Goal: Information Seeking & Learning: Learn about a topic

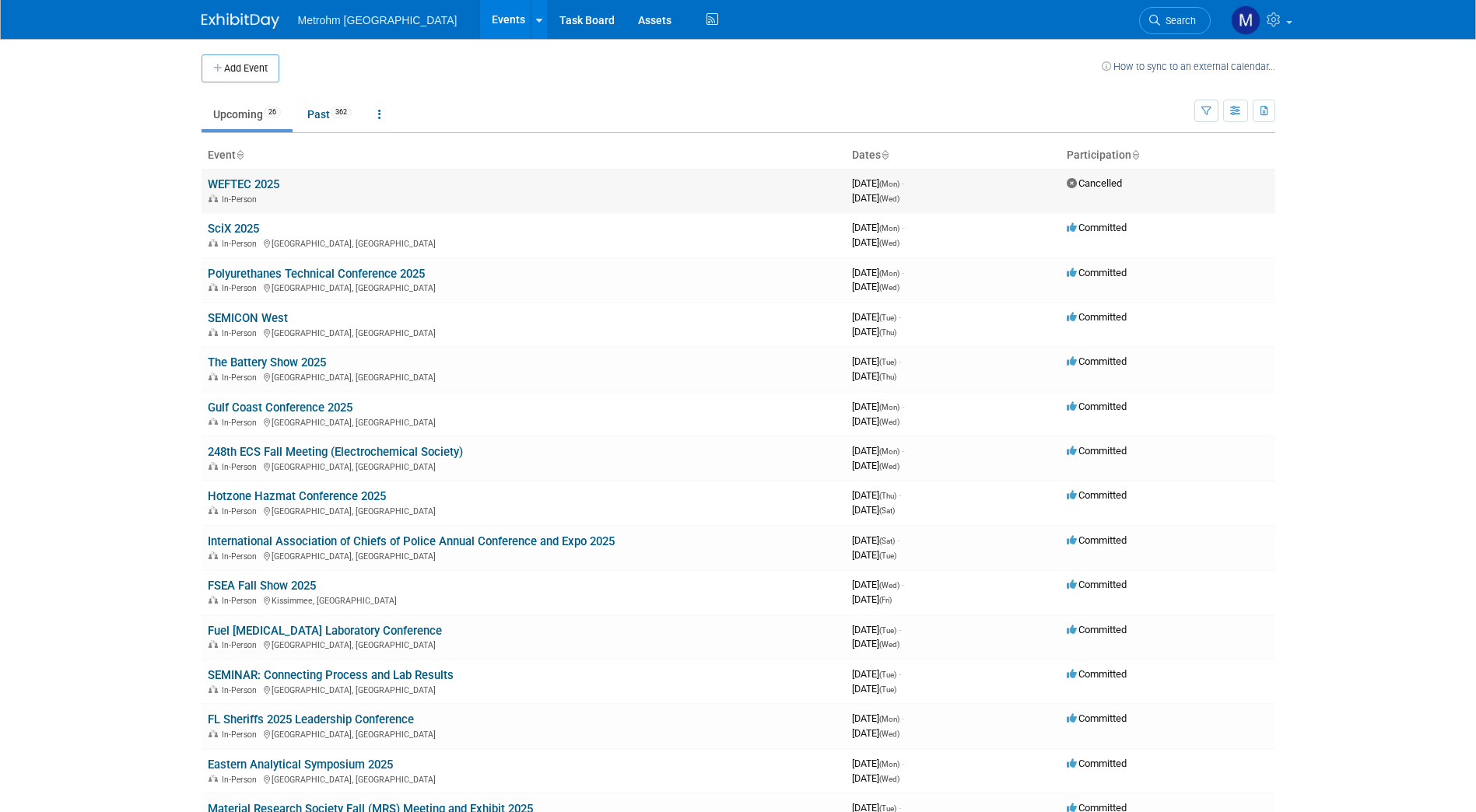
click at [223, 185] on link "WEFTEC 2025" at bounding box center [243, 183] width 72 height 14
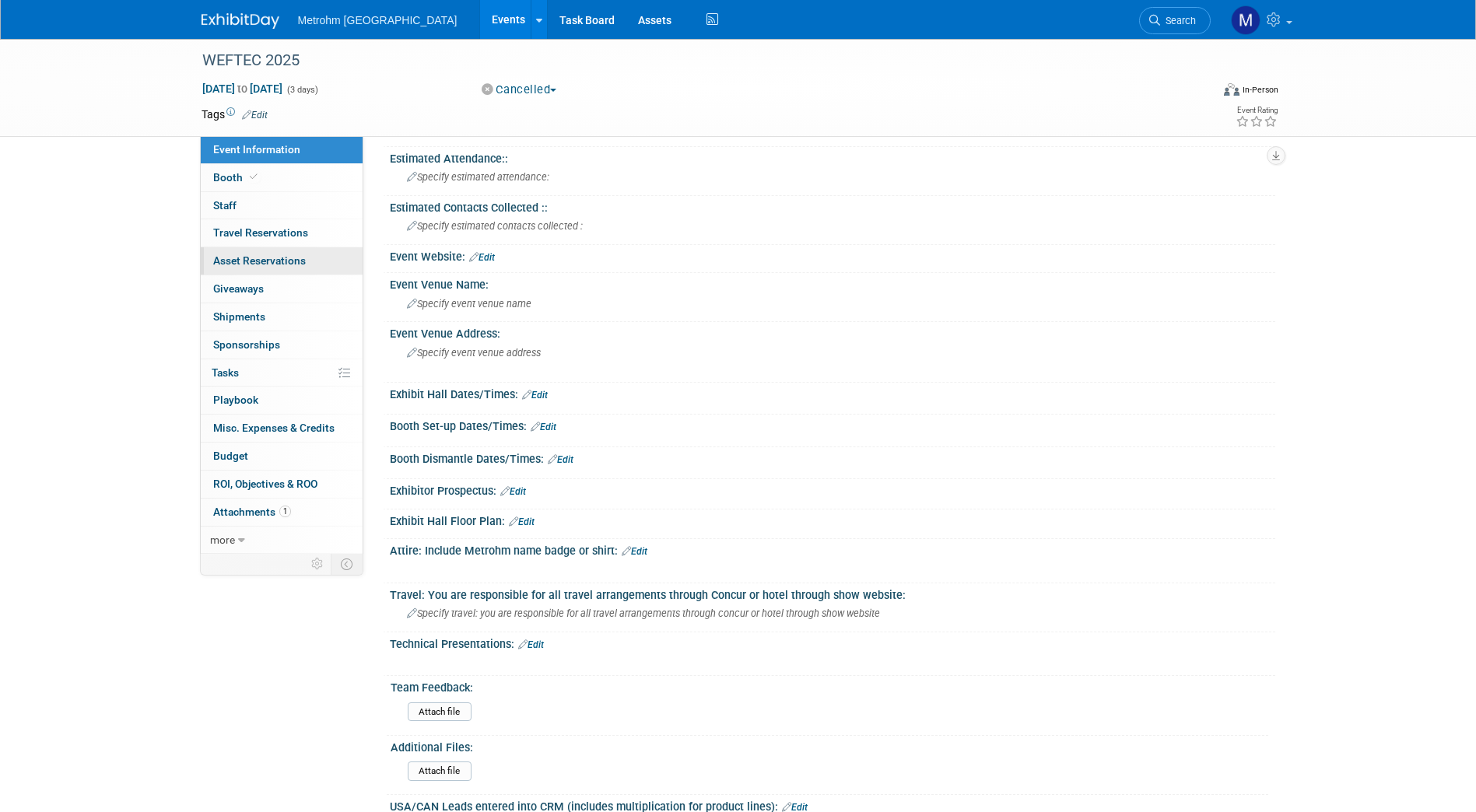
scroll to position [104, 0]
click at [275, 171] on link "Booth" at bounding box center [282, 178] width 162 height 27
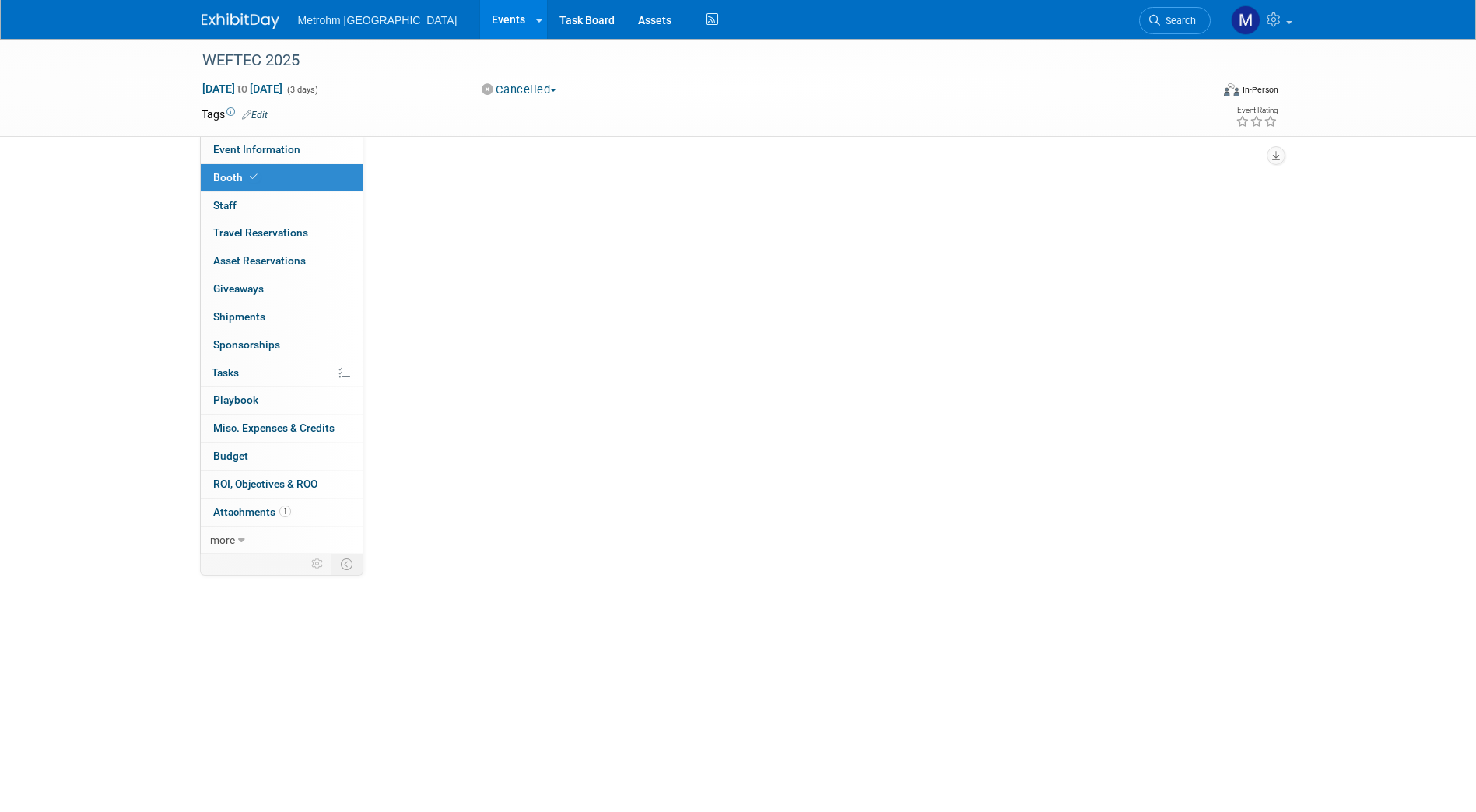
scroll to position [0, 0]
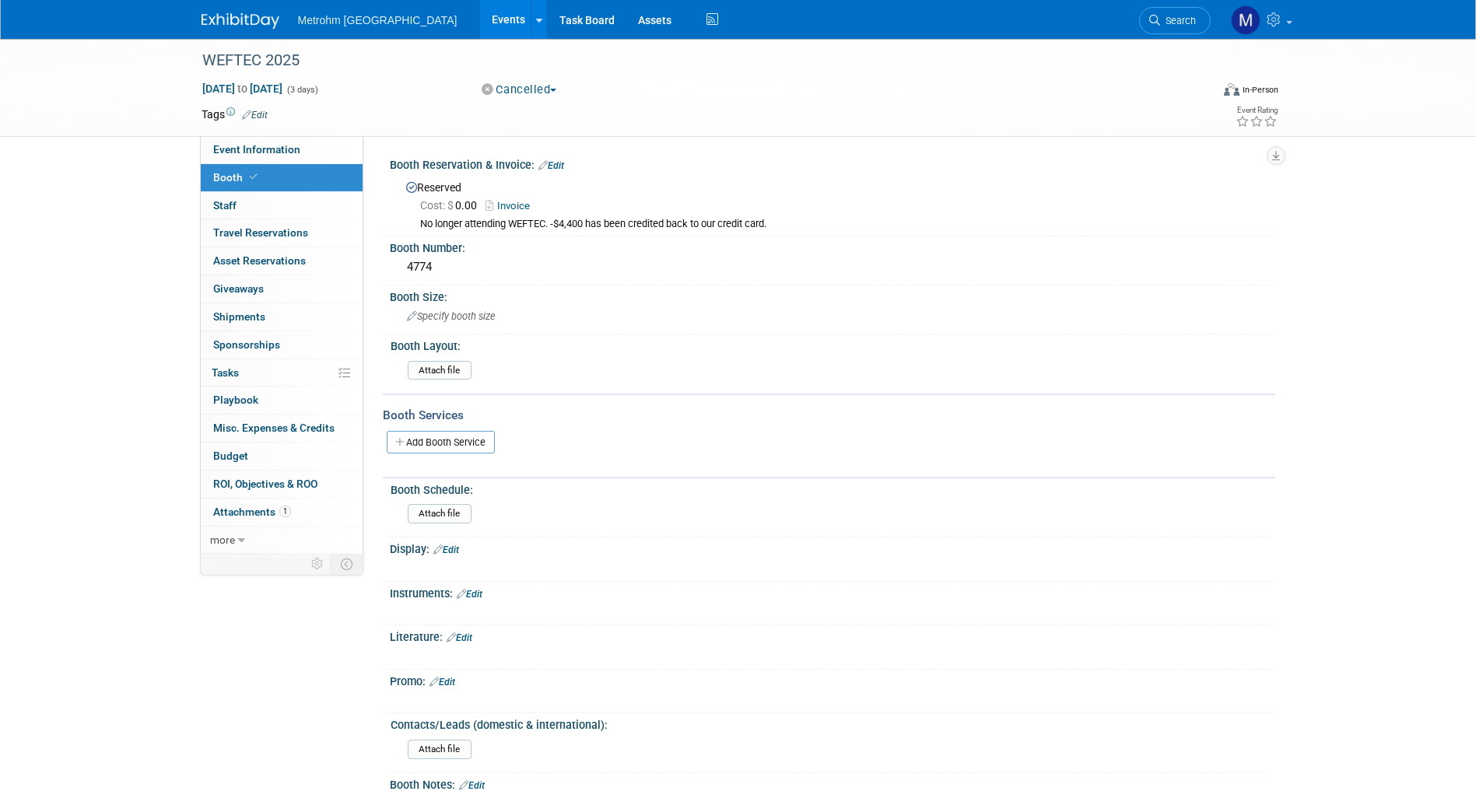
click at [523, 201] on link "Invoice" at bounding box center [510, 205] width 52 height 12
click at [236, 22] on img at bounding box center [241, 21] width 78 height 15
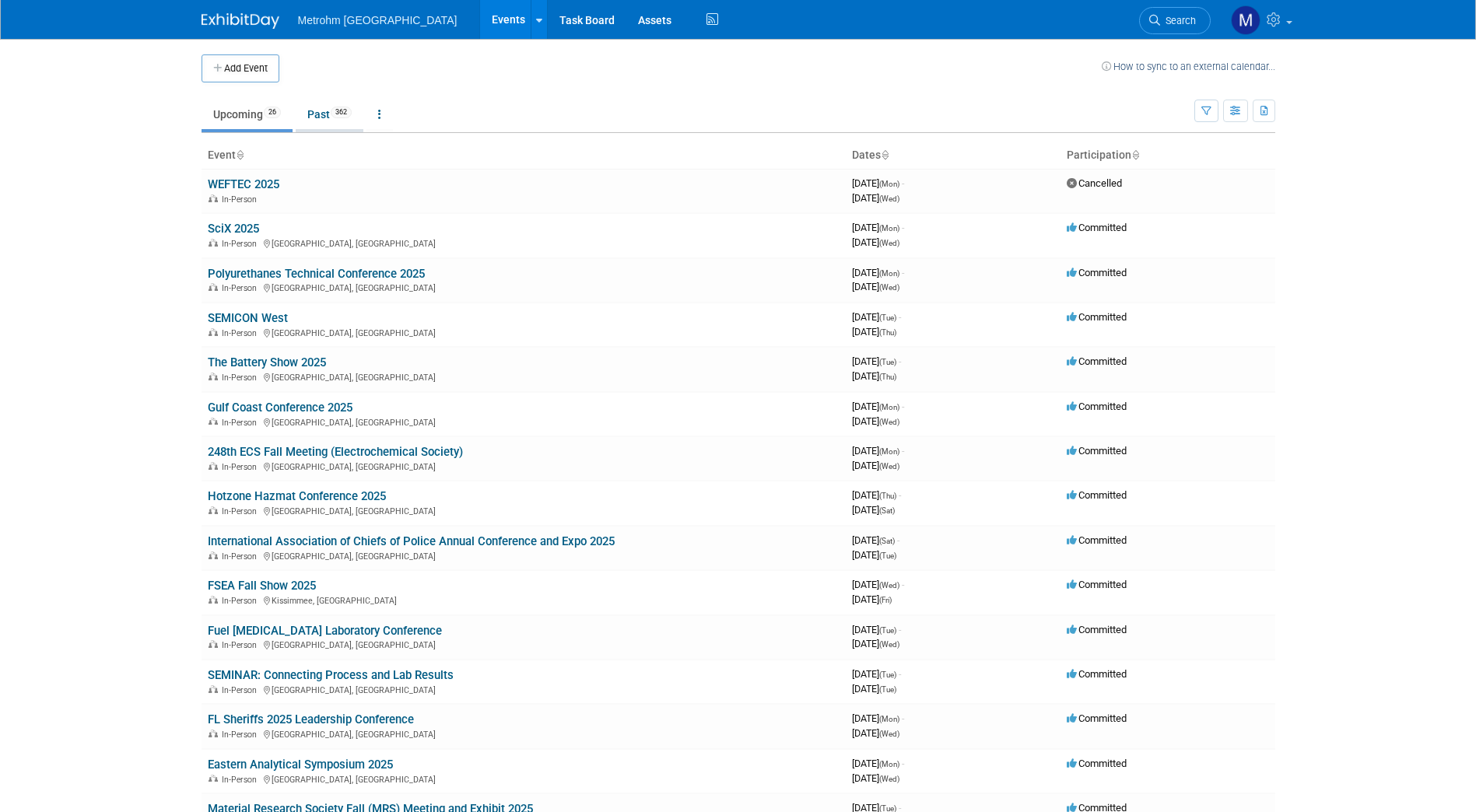
click at [322, 114] on link "Past 362" at bounding box center [329, 114] width 68 height 30
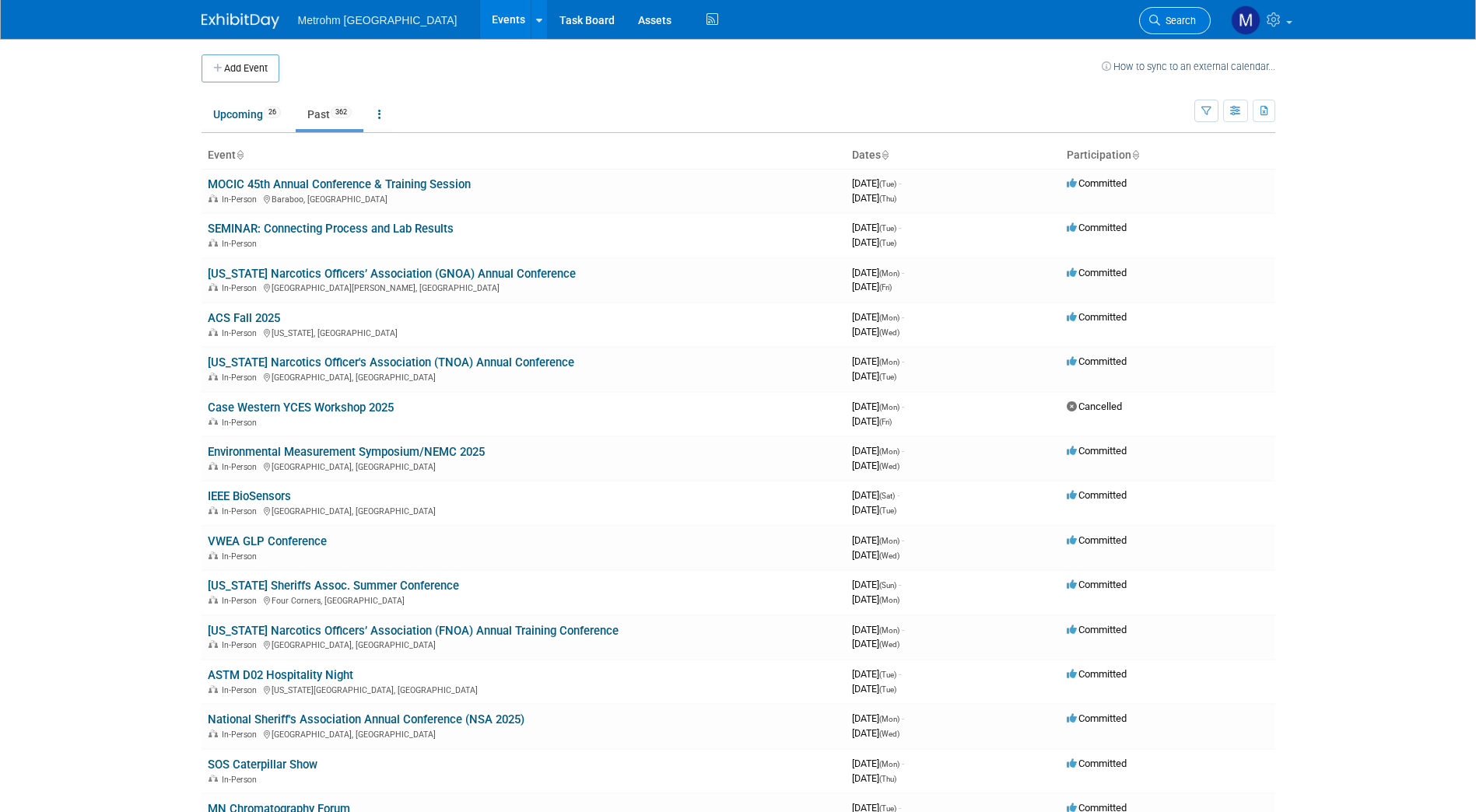
click at [1185, 26] on link "Search" at bounding box center [1174, 21] width 72 height 27
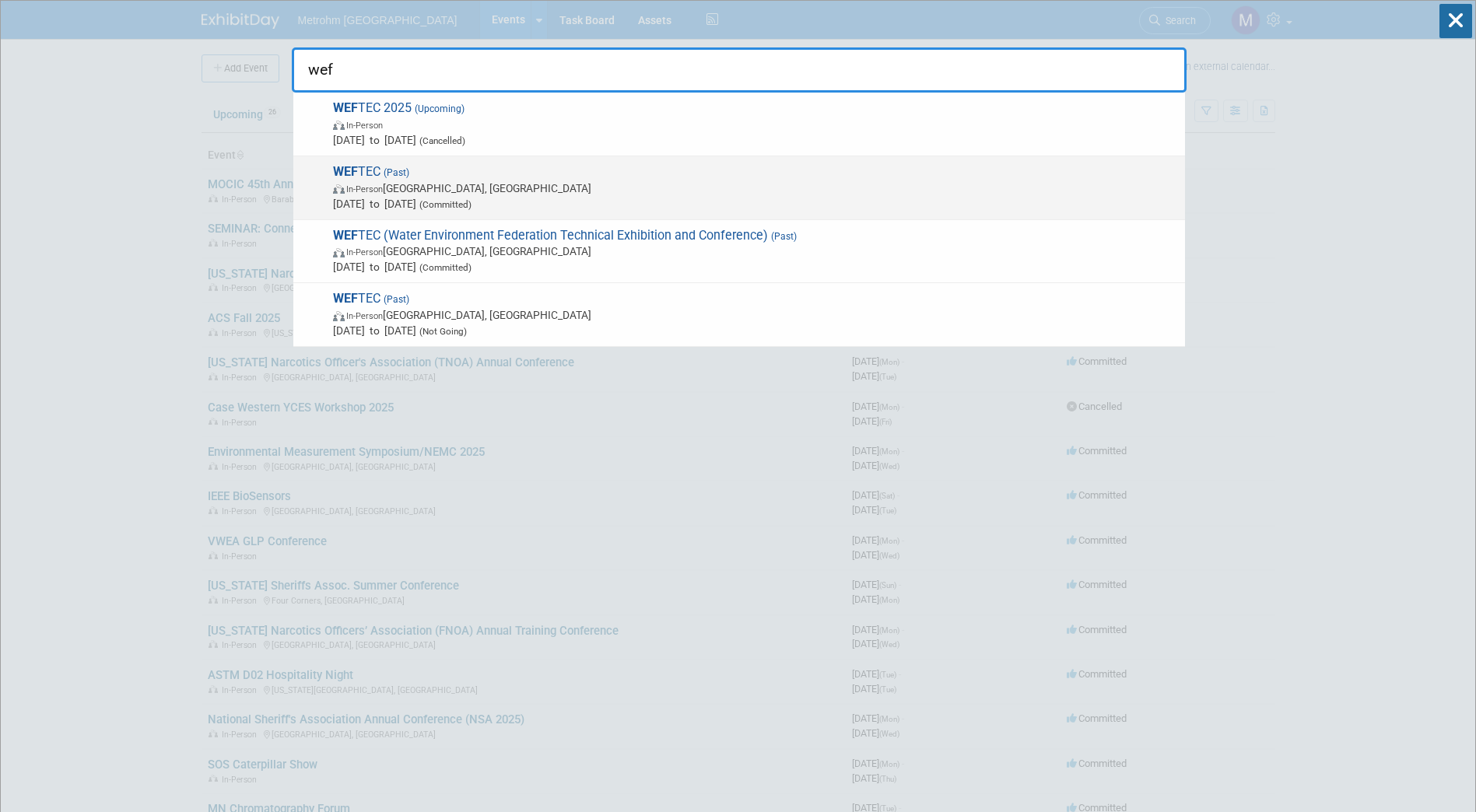
type input "wef"
click at [788, 183] on span "In-Person New Orleans, LA" at bounding box center [755, 188] width 844 height 15
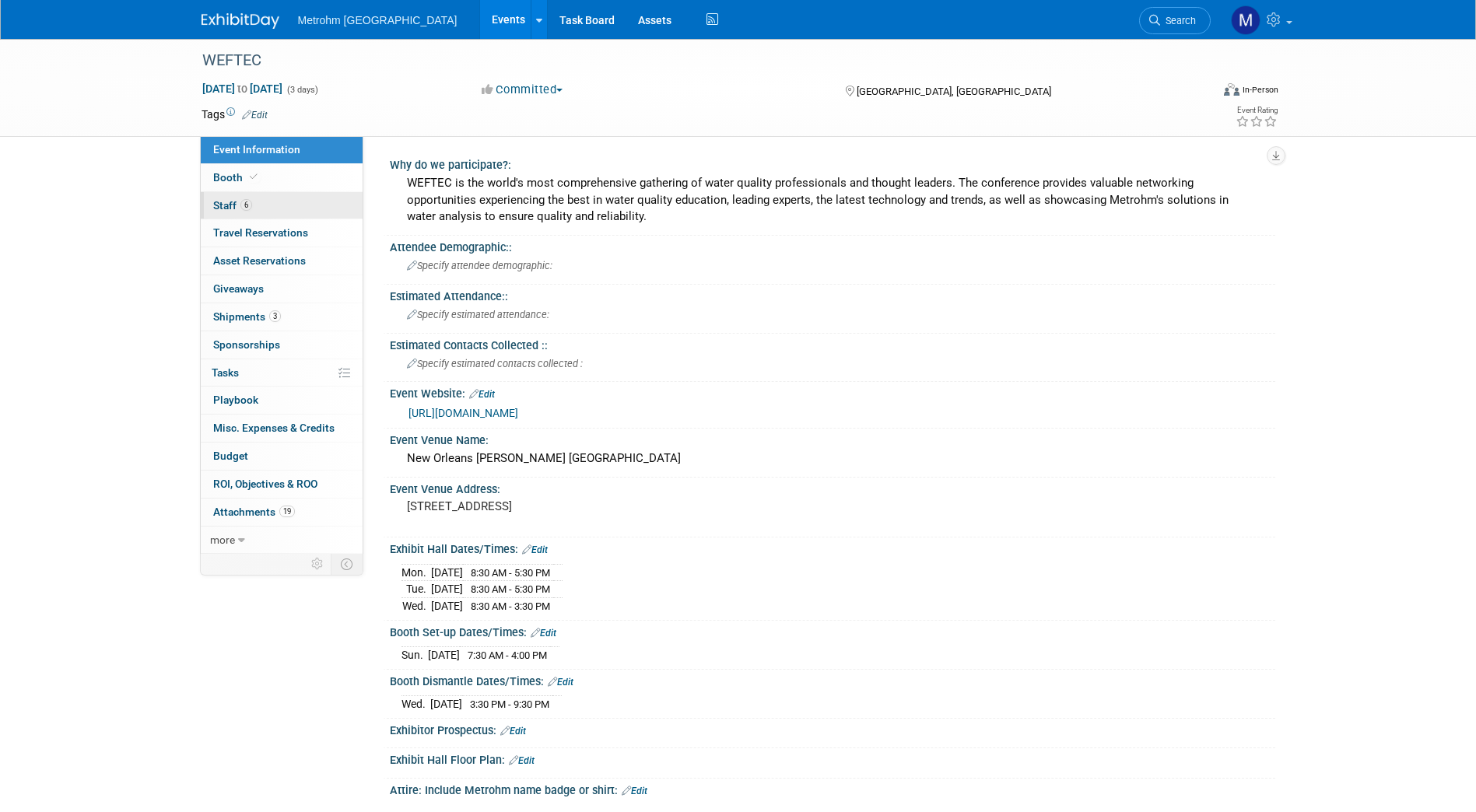
click at [307, 209] on link "6 Staff 6" at bounding box center [282, 206] width 162 height 27
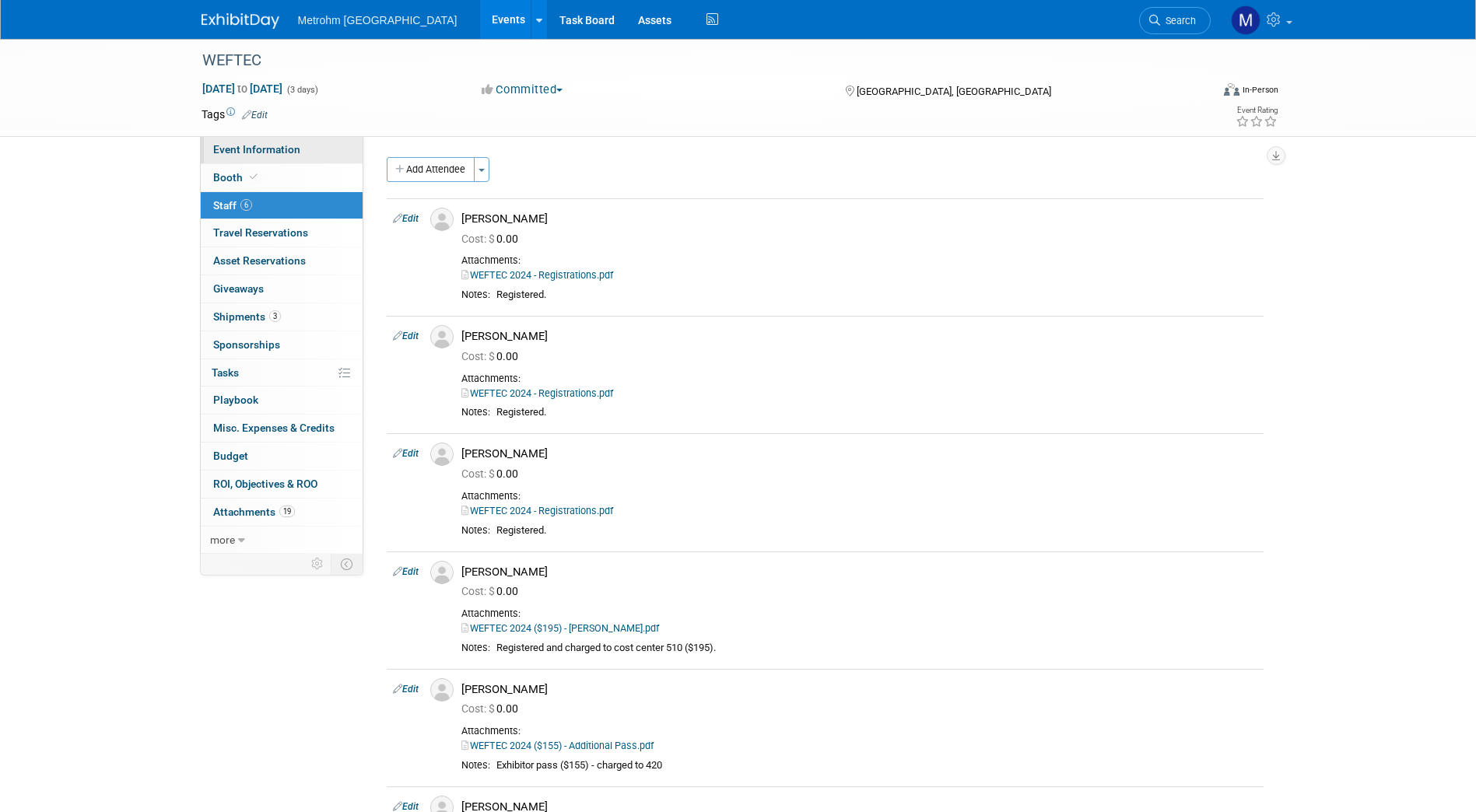
click at [295, 154] on span "Event Information" at bounding box center [257, 150] width 87 height 13
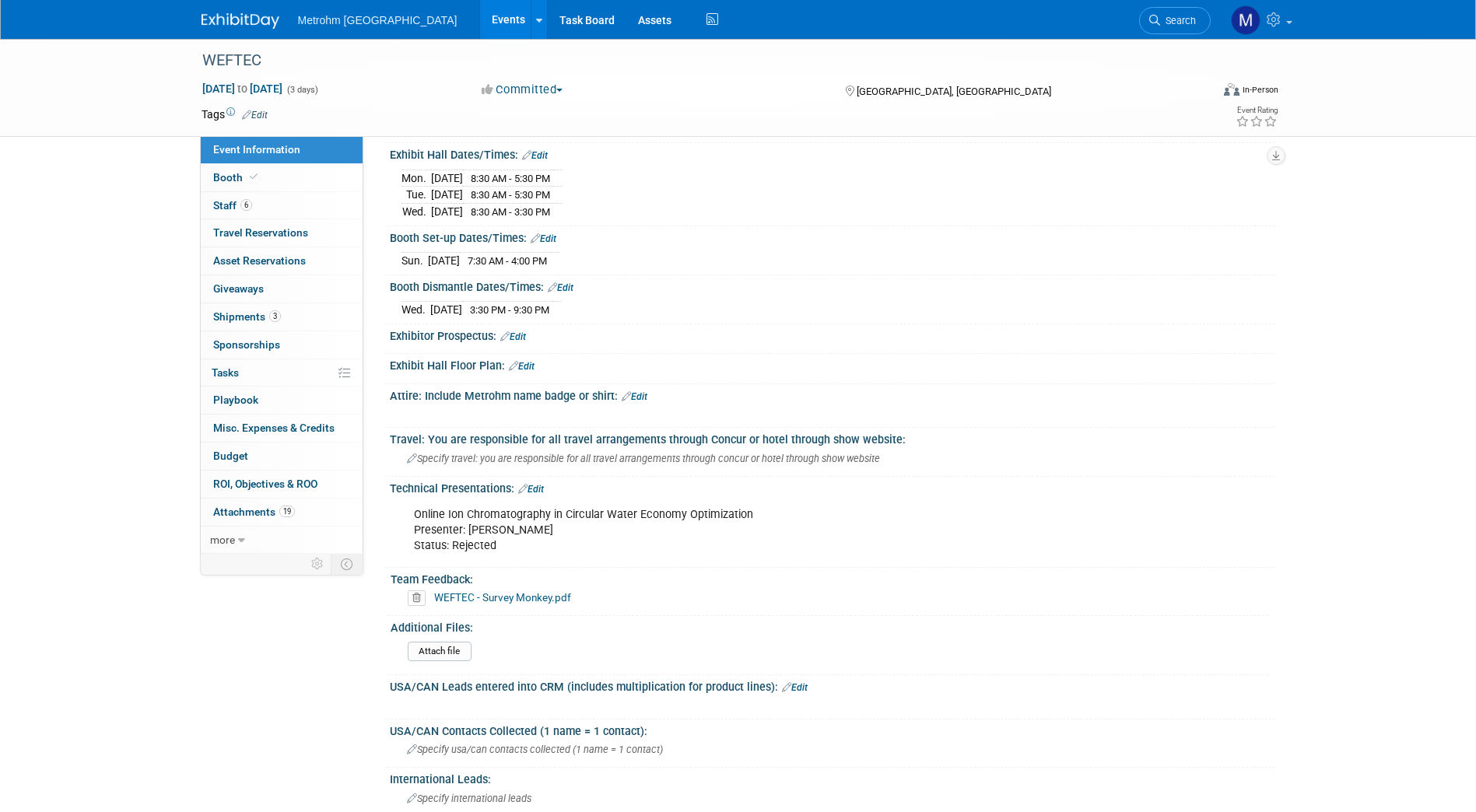
scroll to position [395, 0]
click at [562, 590] on link "WEFTEC - Survey Monkey.pdf" at bounding box center [502, 597] width 137 height 13
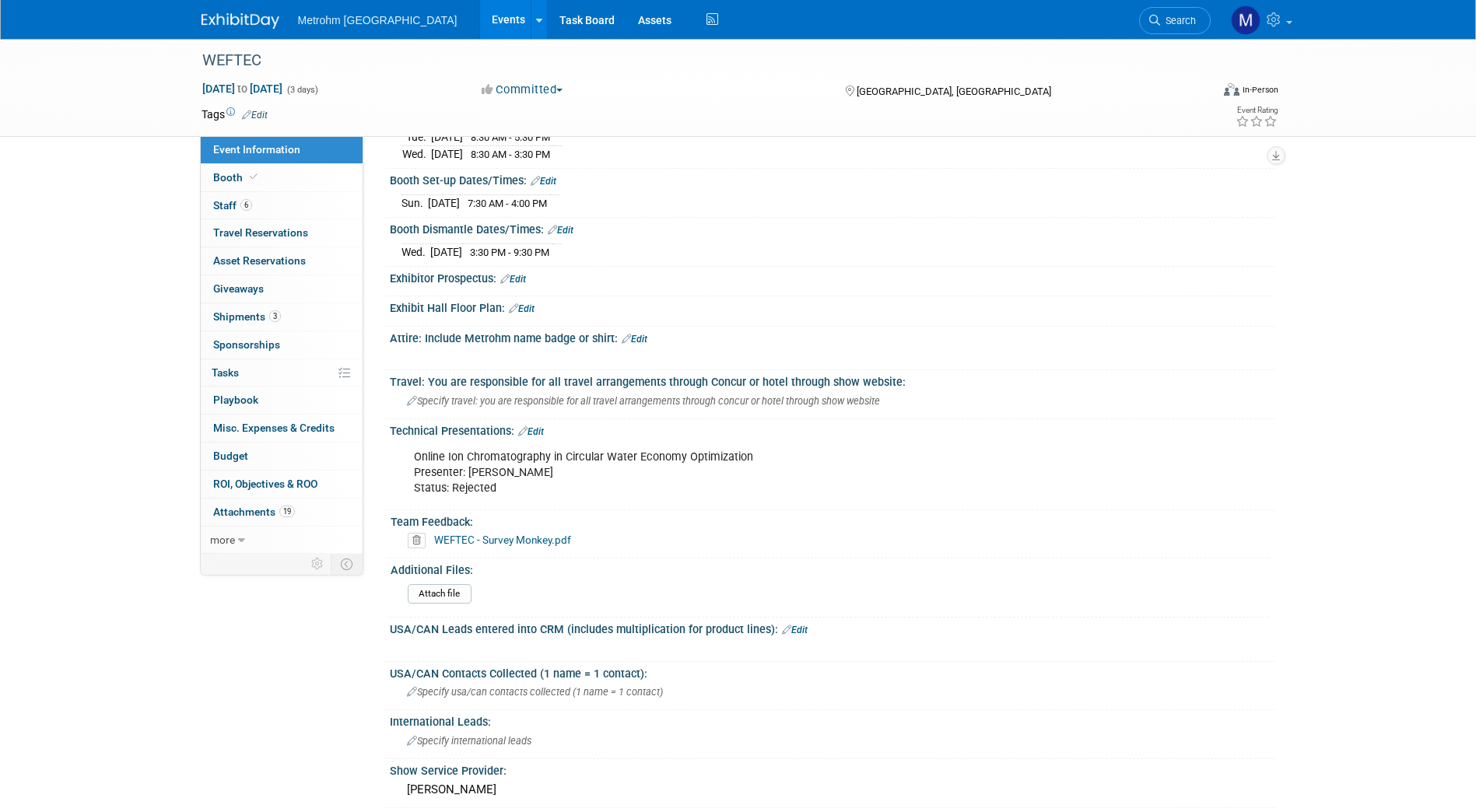
scroll to position [452, 0]
click at [279, 480] on span "ROI, Objectives & ROO 0" at bounding box center [265, 484] width 104 height 13
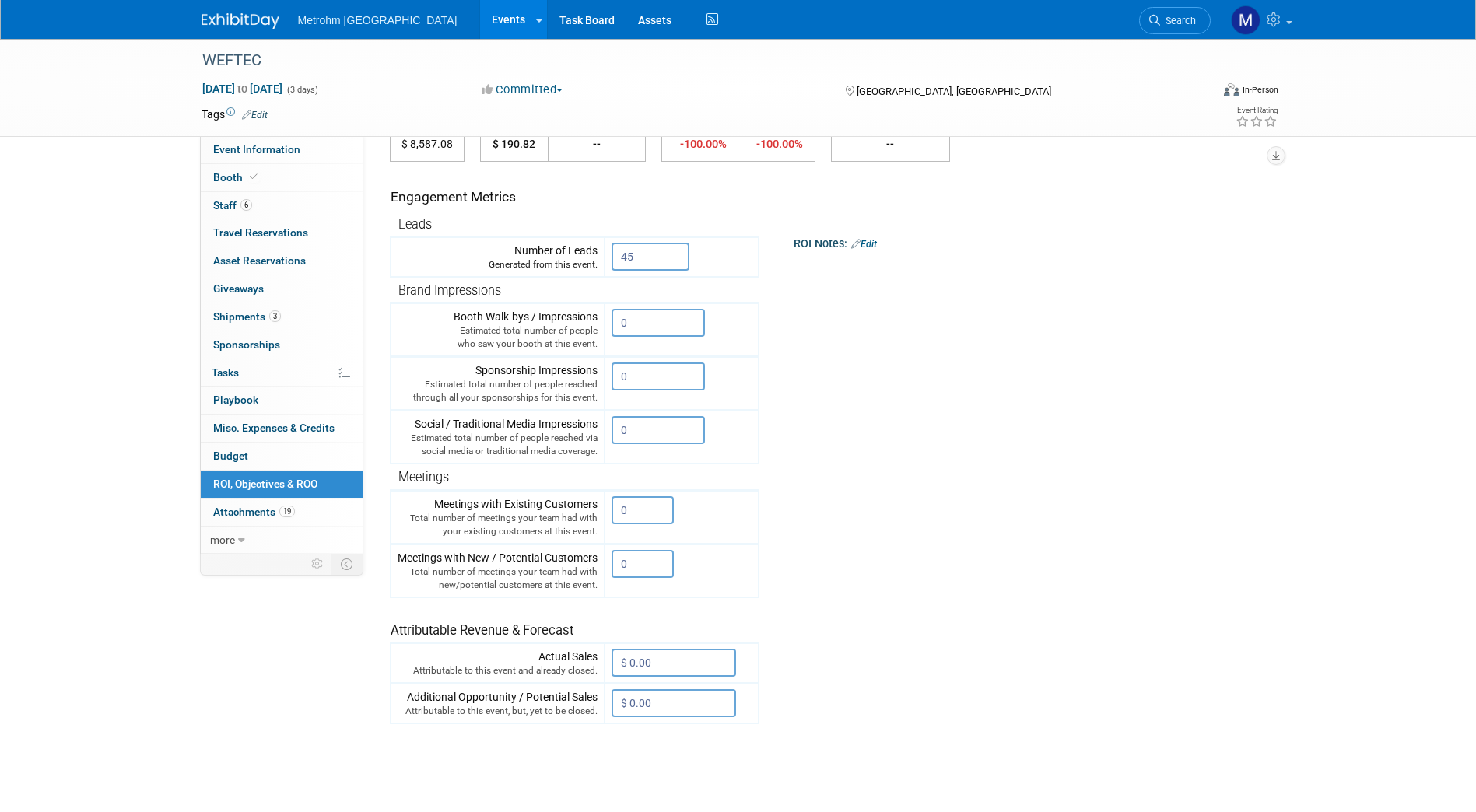
scroll to position [0, 0]
